Goal: Information Seeking & Learning: Understand process/instructions

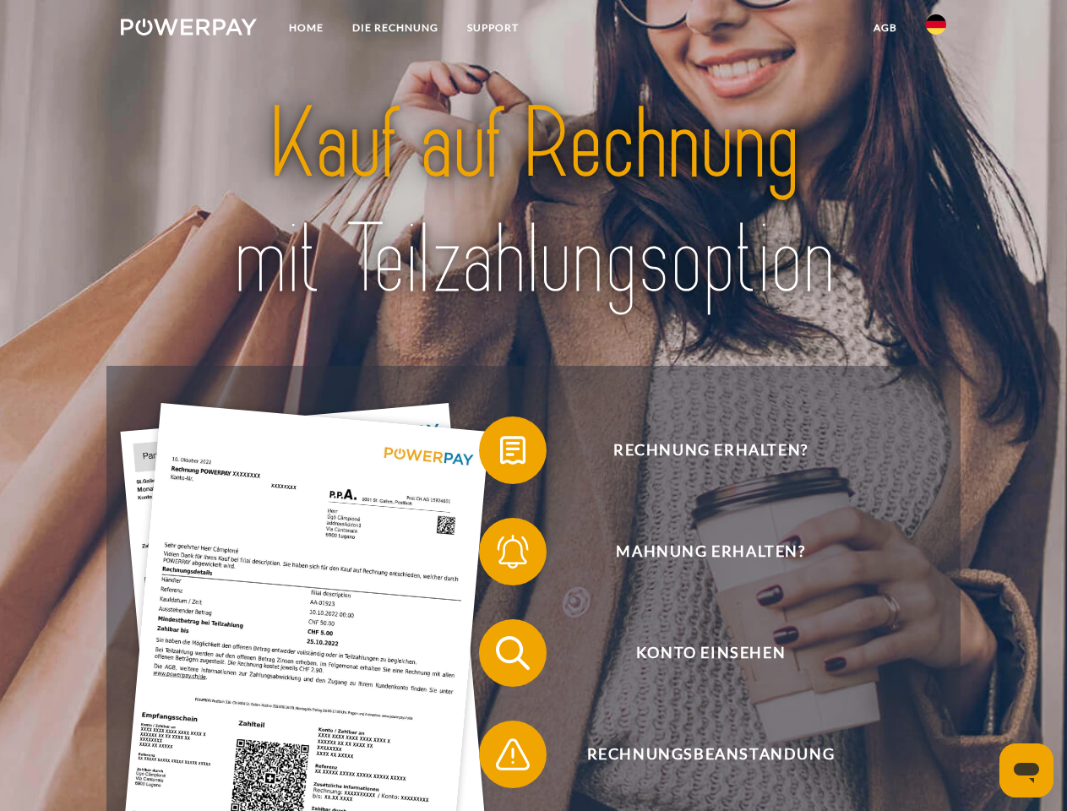
click at [188, 30] on img at bounding box center [189, 27] width 136 height 17
click at [936, 30] on img at bounding box center [936, 24] width 20 height 20
click at [884, 28] on link "agb" at bounding box center [885, 28] width 52 height 30
click at [500, 453] on span at bounding box center [487, 450] width 84 height 84
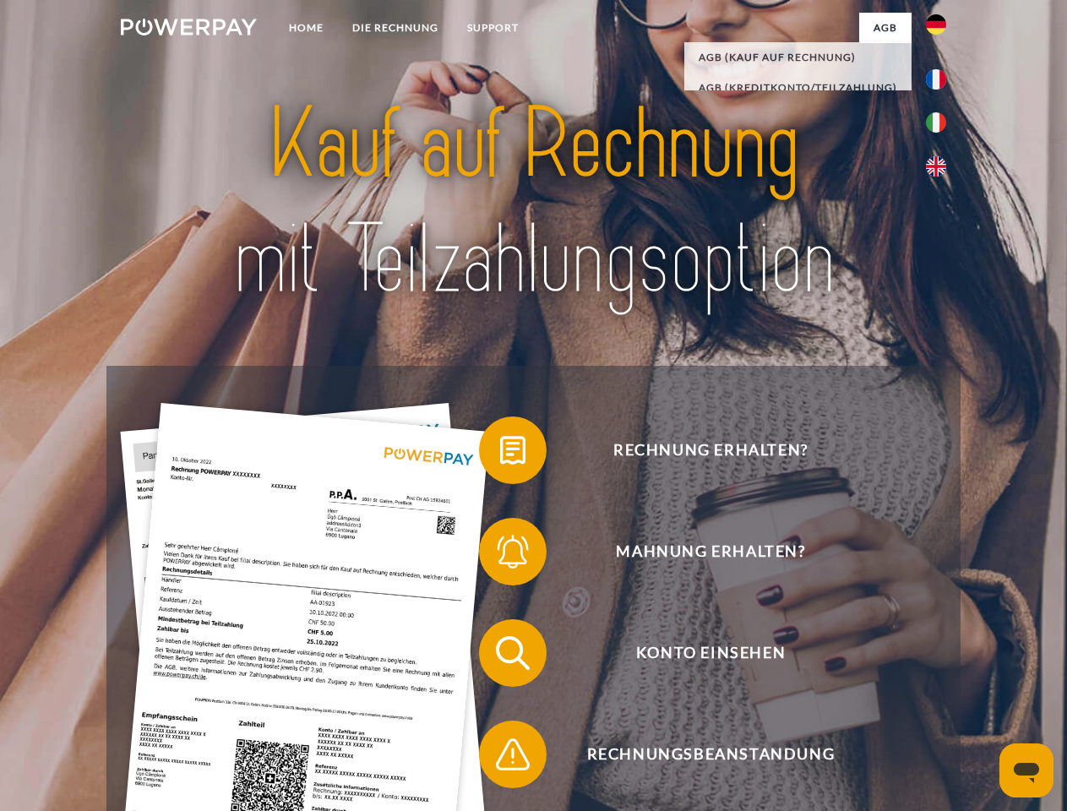
click at [500, 555] on span at bounding box center [487, 551] width 84 height 84
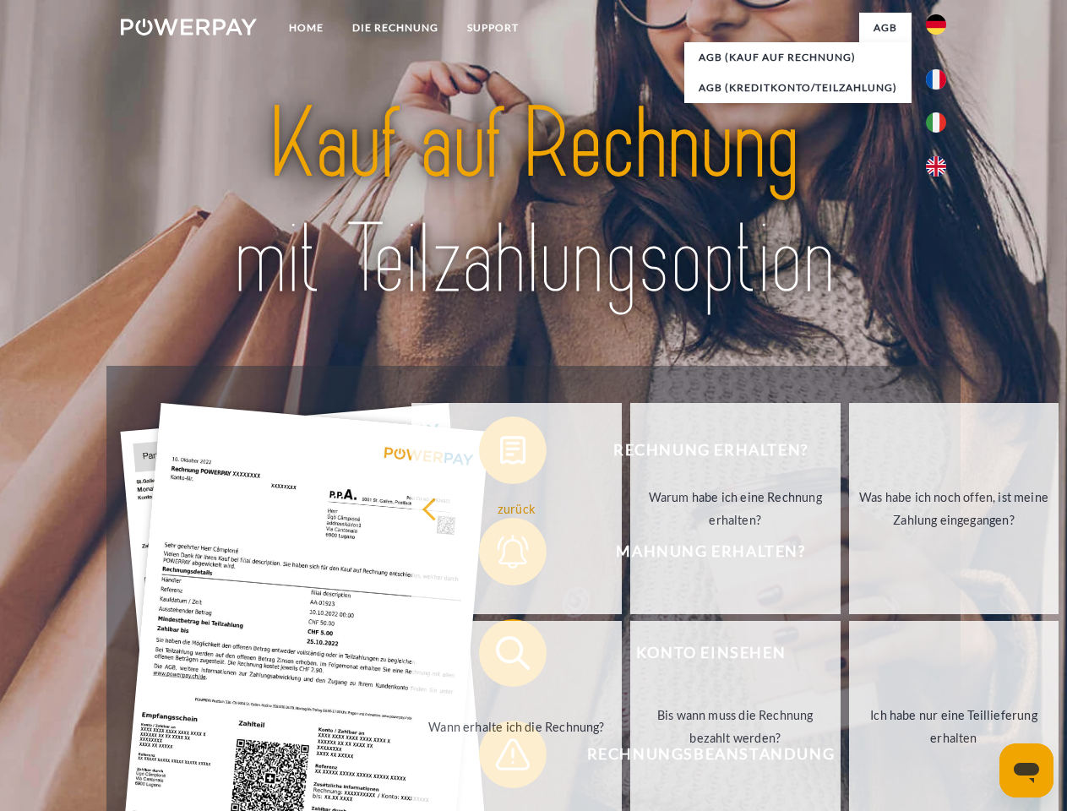
click at [630, 656] on link "Bis wann muss die Rechnung bezahlt werden?" at bounding box center [735, 726] width 210 height 211
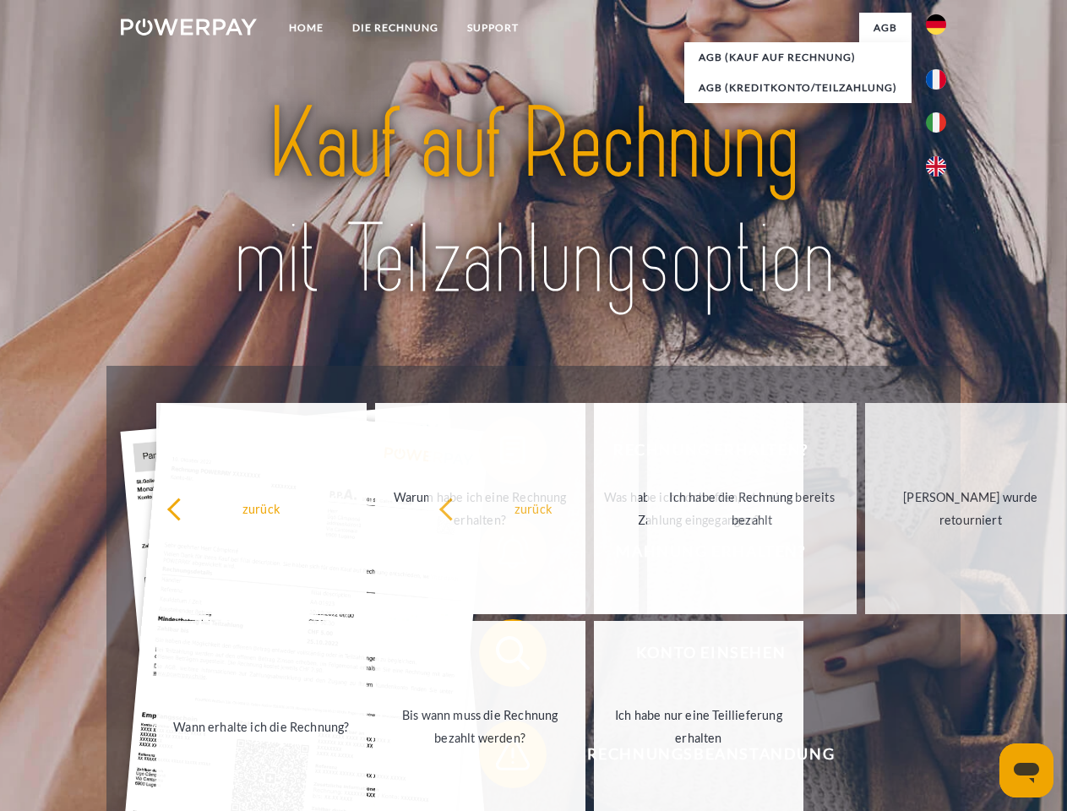
click at [500, 757] on span at bounding box center [487, 754] width 84 height 84
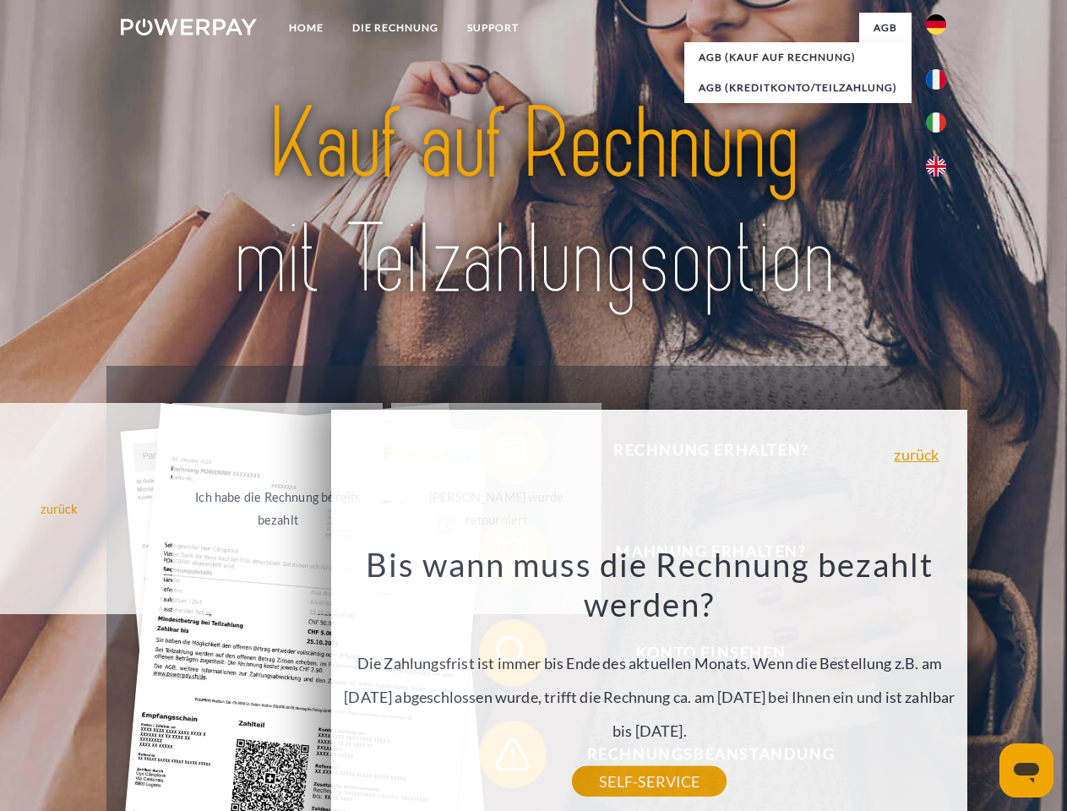
click at [1026, 770] on icon "Messaging-Fenster öffnen" at bounding box center [1025, 773] width 25 height 20
